Goal: Find specific page/section: Find specific page/section

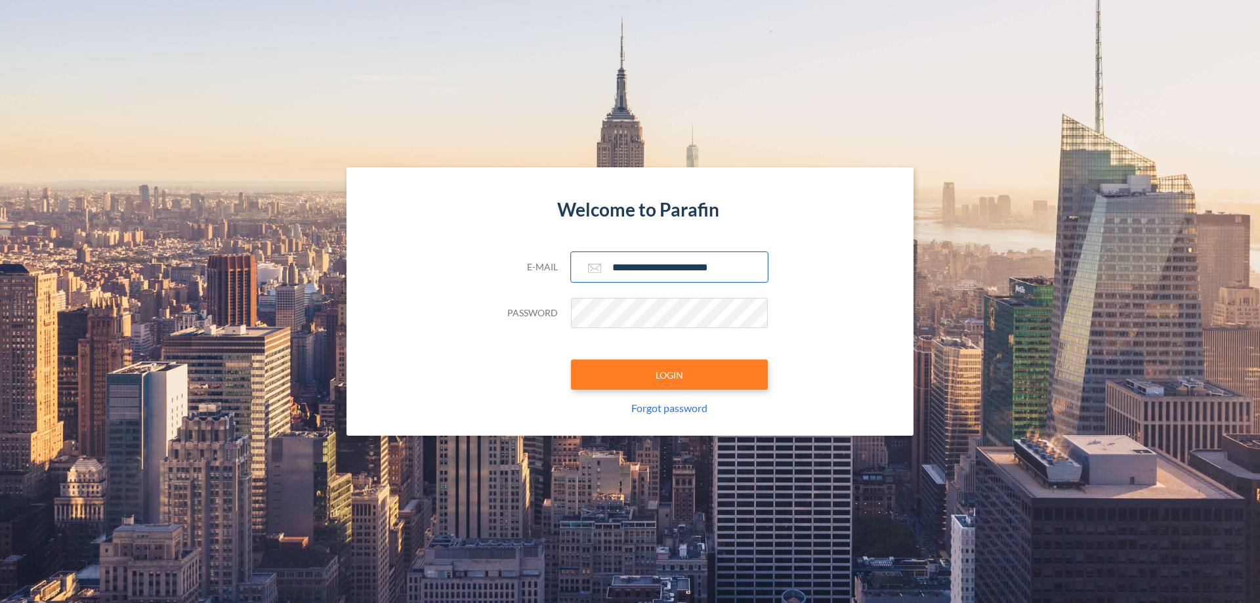
type input "**********"
click at [669, 375] on button "LOGIN" at bounding box center [669, 375] width 197 height 30
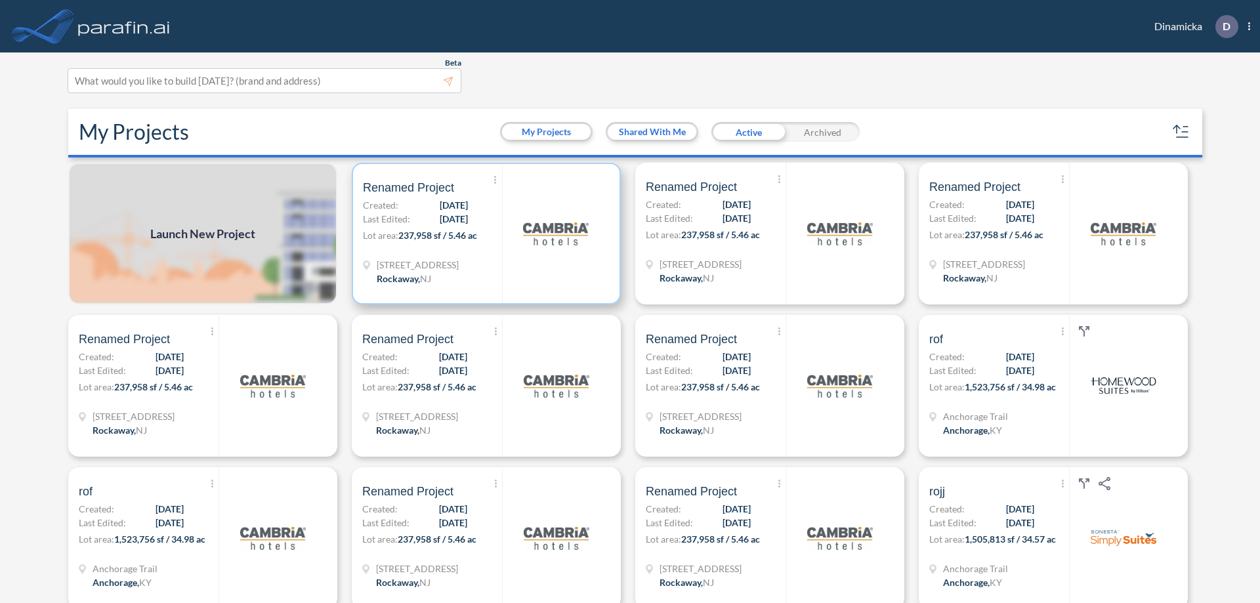
scroll to position [3, 0]
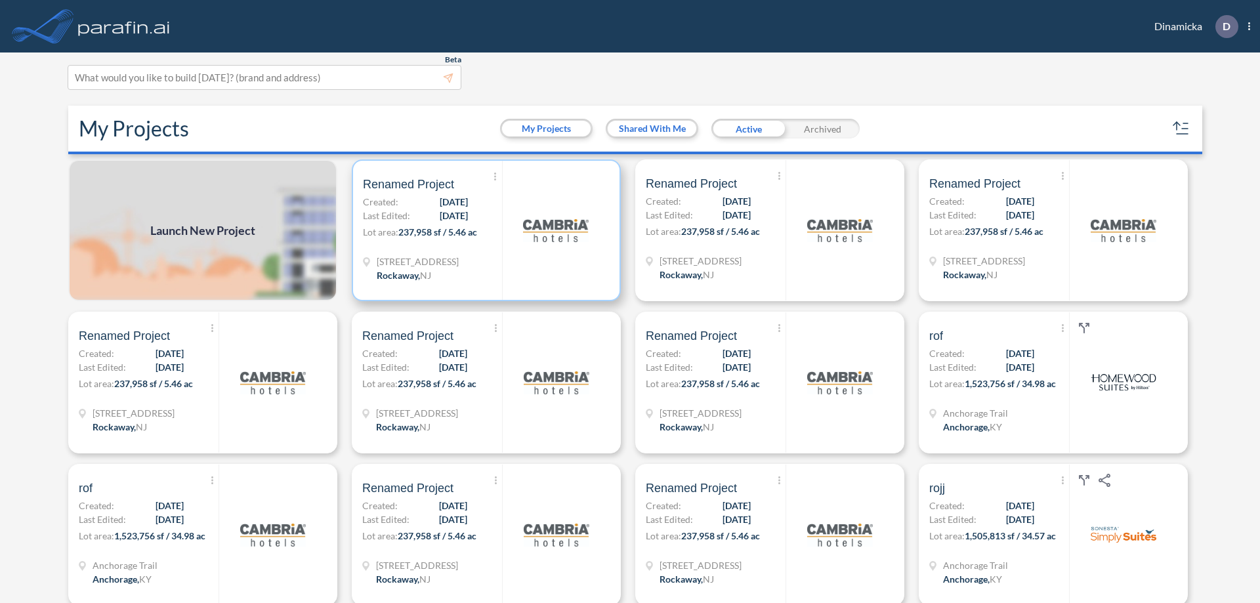
click at [484, 230] on p "Lot area: 237,958 sf / 5.46 ac" at bounding box center [432, 234] width 139 height 19
